Goal: Information Seeking & Learning: Understand process/instructions

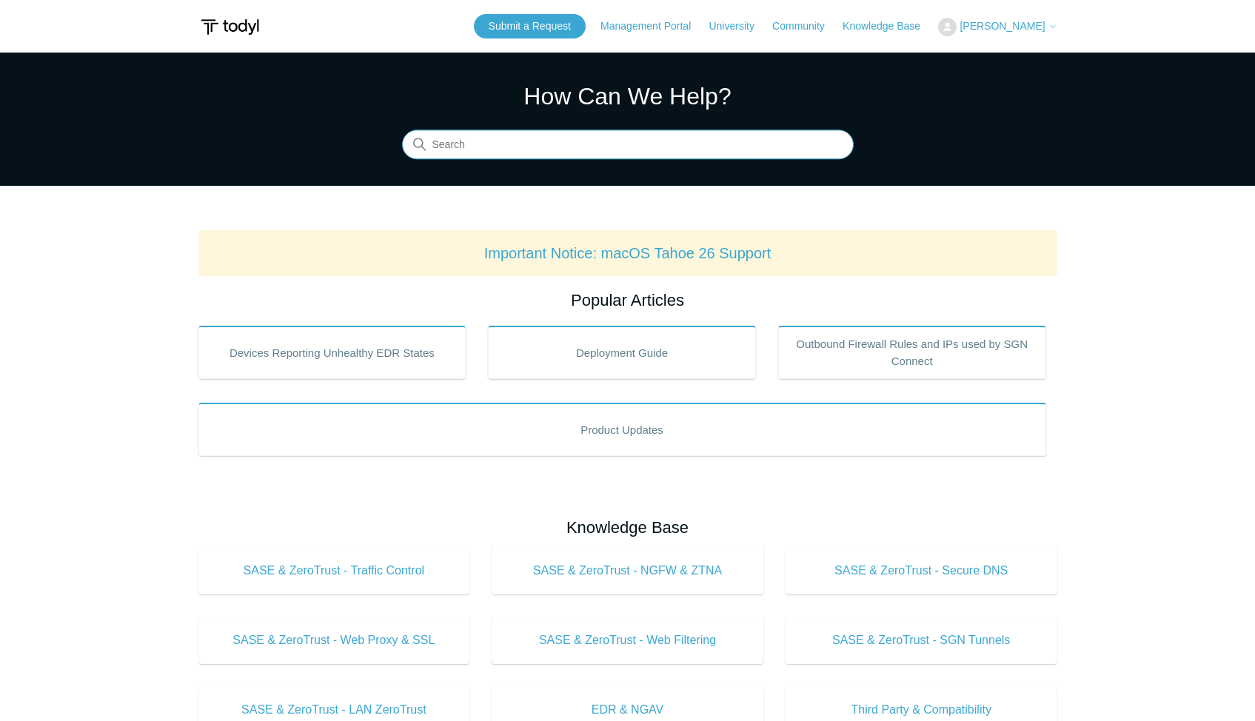
click at [528, 137] on input "Search" at bounding box center [628, 145] width 452 height 30
type input "seq"
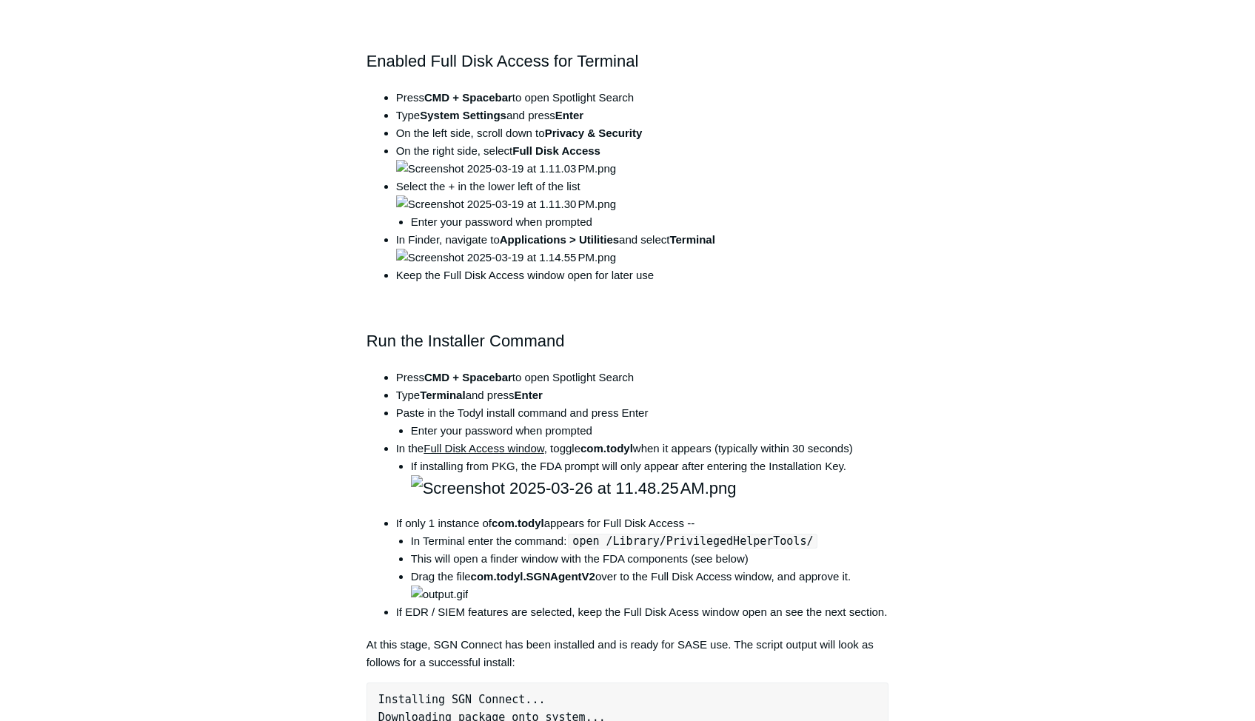
scroll to position [888, 0]
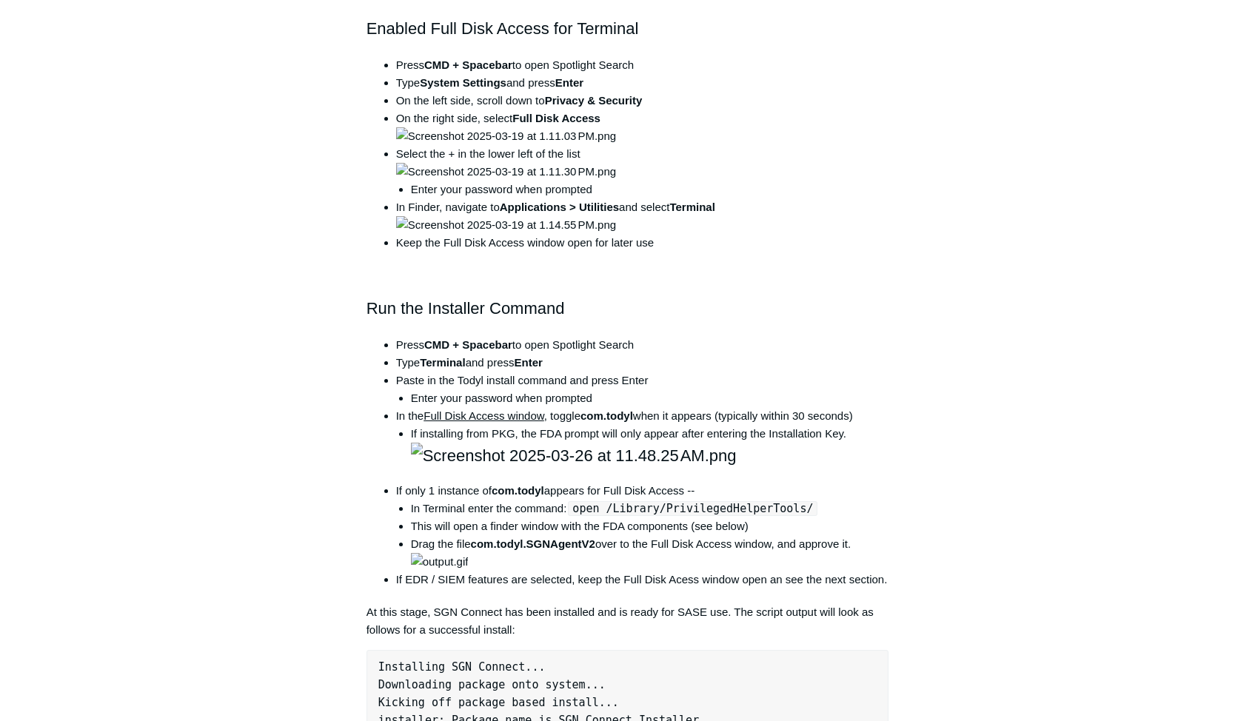
click at [953, 448] on div "Articles in this section Installation Procedure for macOS 15 (Sequoia) Check to…" at bounding box center [627, 642] width 859 height 2792
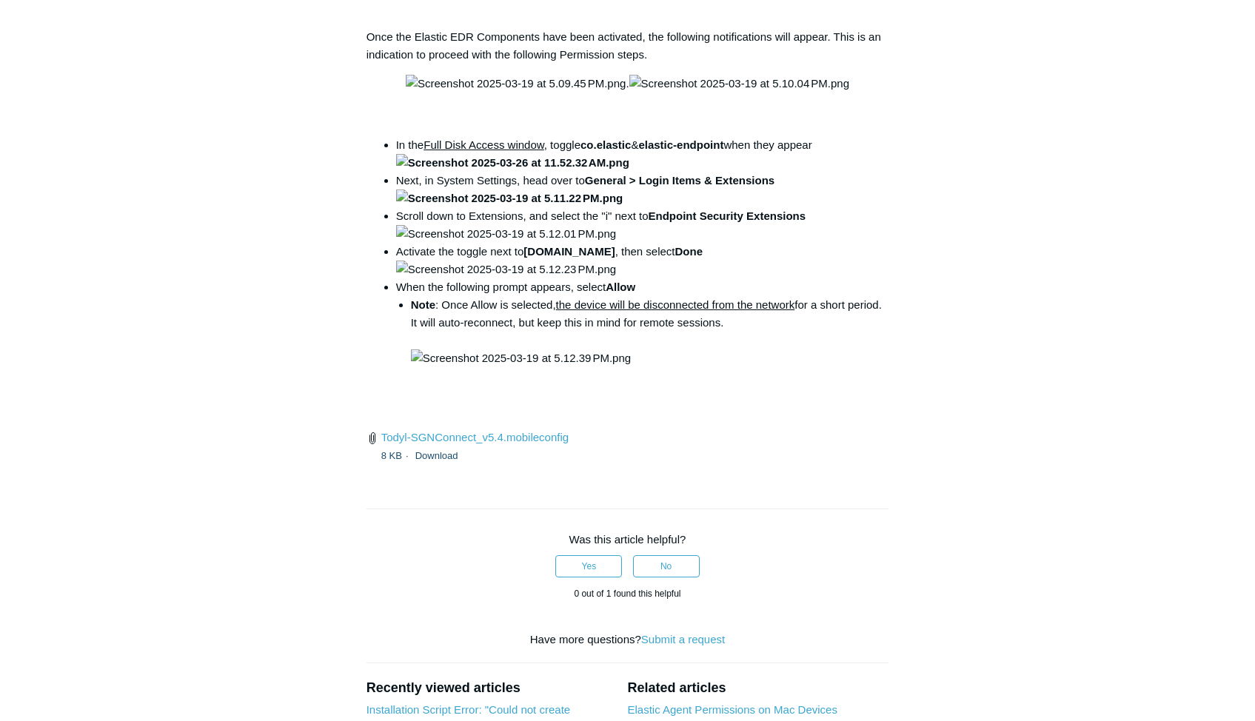
scroll to position [1925, 0]
drag, startPoint x: 432, startPoint y: 251, endPoint x: 656, endPoint y: 249, distance: 223.6
drag, startPoint x: 656, startPoint y: 249, endPoint x: 588, endPoint y: 265, distance: 70.0
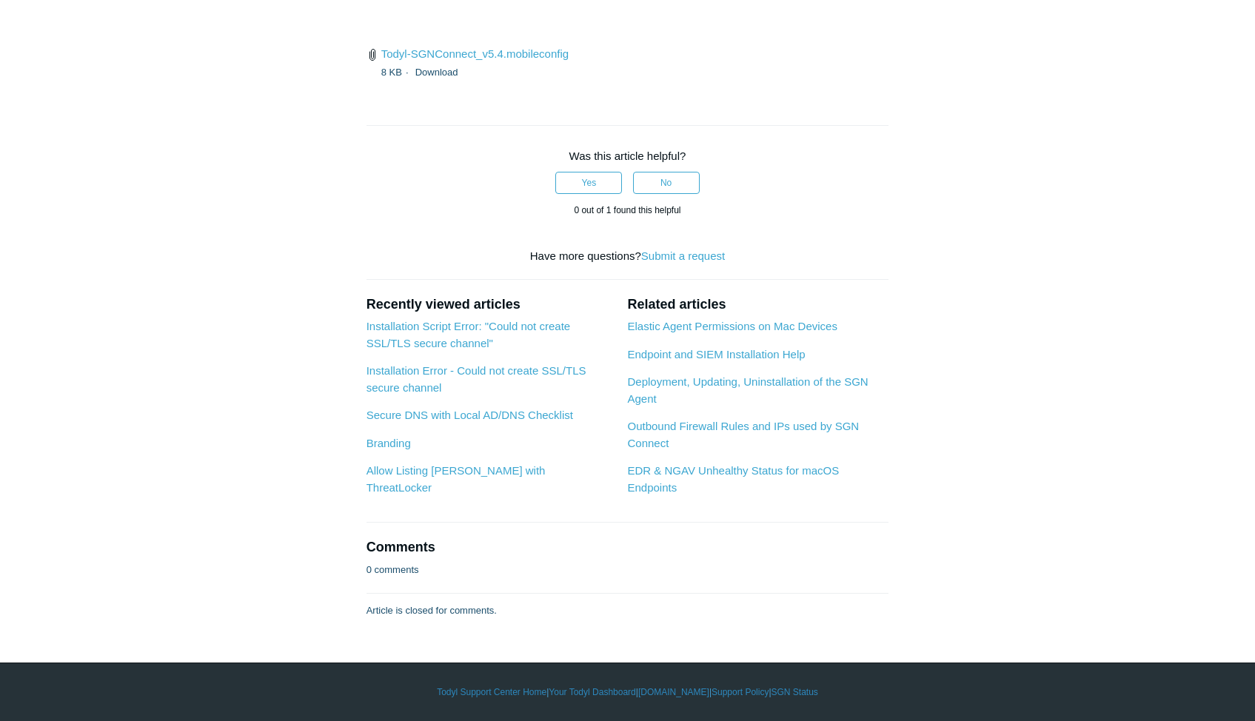
scroll to position [2443, 0]
drag, startPoint x: 678, startPoint y: 378, endPoint x: 754, endPoint y: 447, distance: 102.7
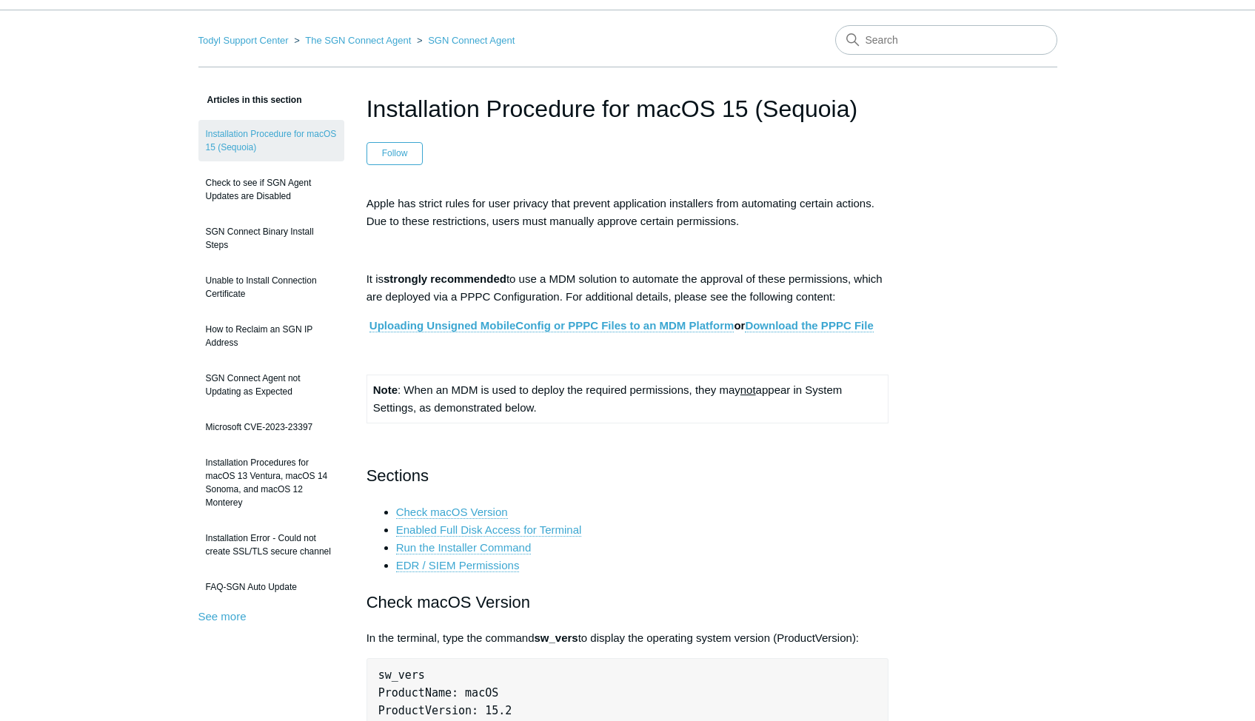
scroll to position [0, 0]
